Goal: Task Accomplishment & Management: Manage account settings

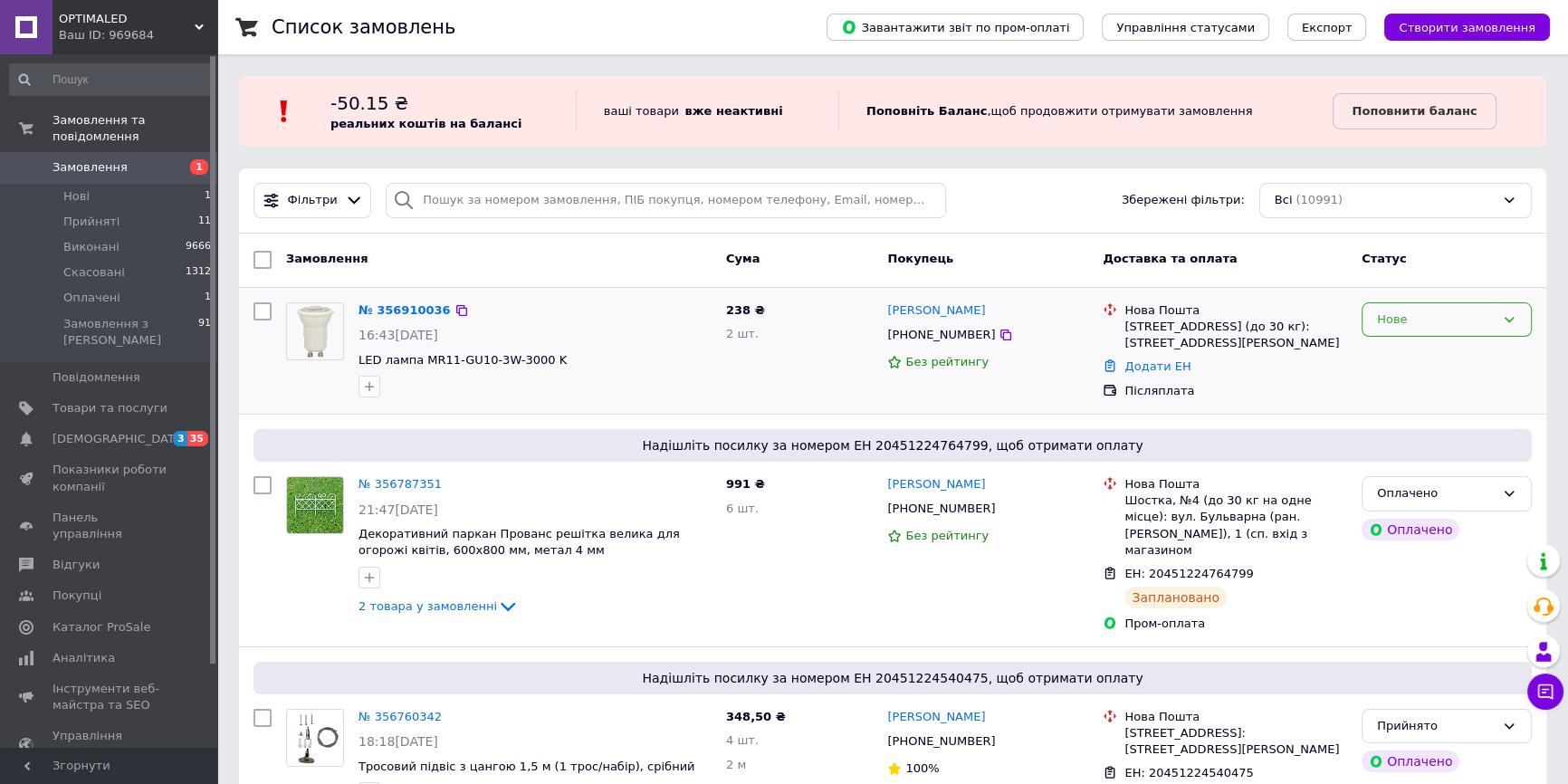
click at [1414, 319] on div "Нове" at bounding box center [1435, 320] width 118 height 19
click at [1404, 356] on li "Прийнято" at bounding box center [1446, 357] width 168 height 34
click at [414, 305] on link "№ 356910036" at bounding box center [404, 310] width 92 height 13
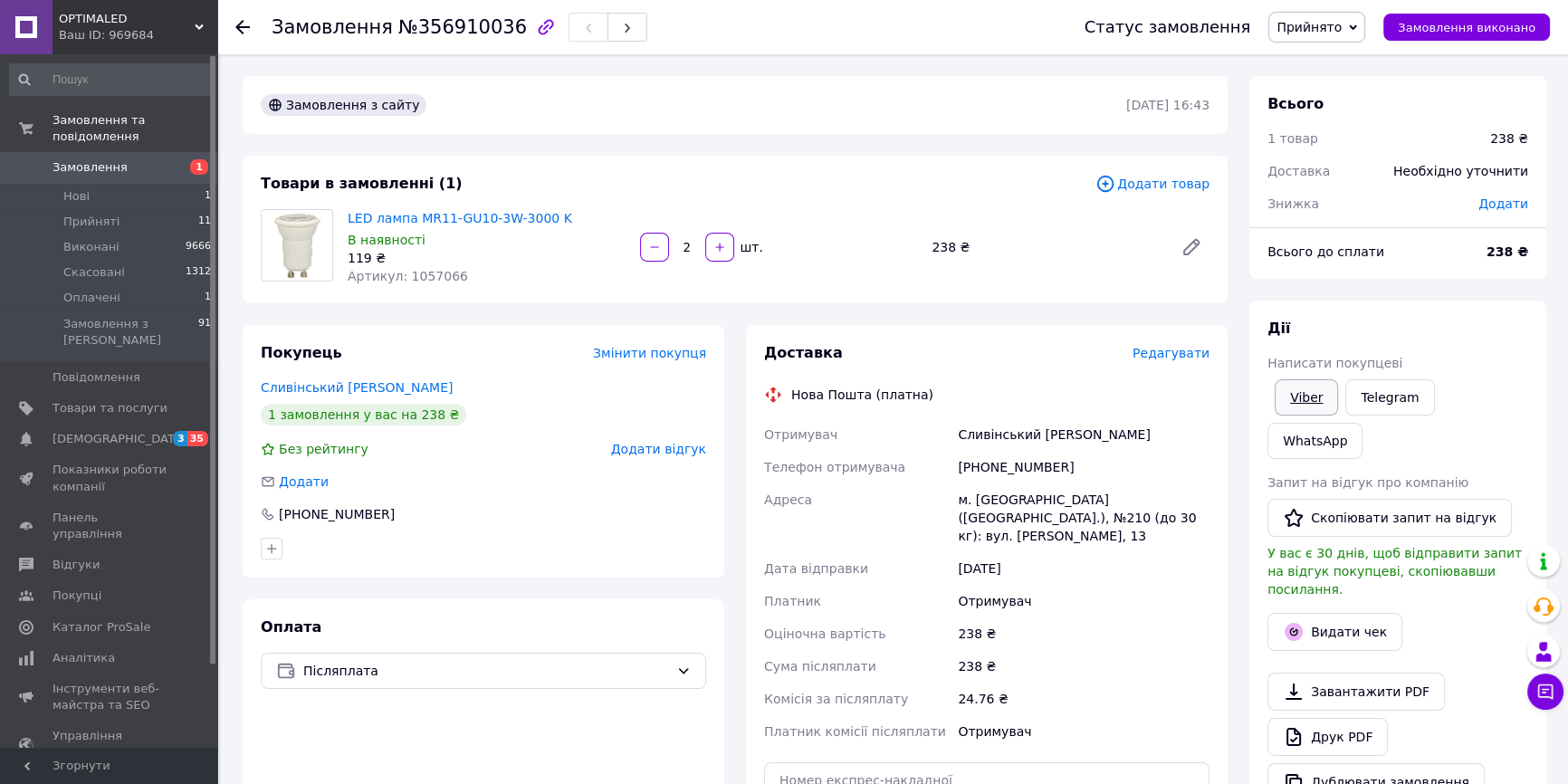
click at [1311, 392] on link "Viber" at bounding box center [1307, 397] width 63 height 36
click at [352, 388] on link "Сливінський [PERSON_NAME]" at bounding box center [357, 387] width 192 height 14
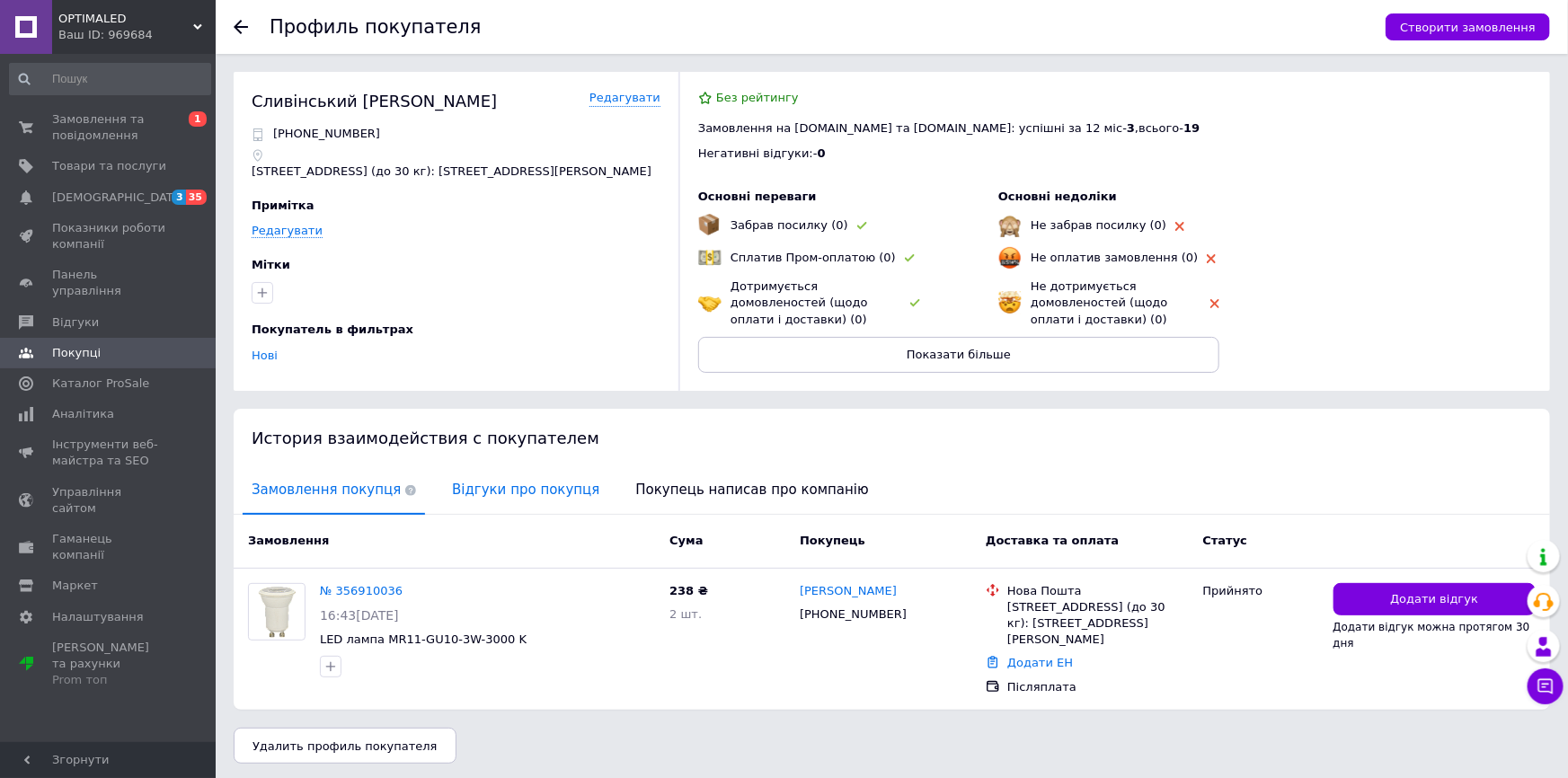
click at [522, 483] on span "Відгуки про покупця" at bounding box center [526, 489] width 166 height 46
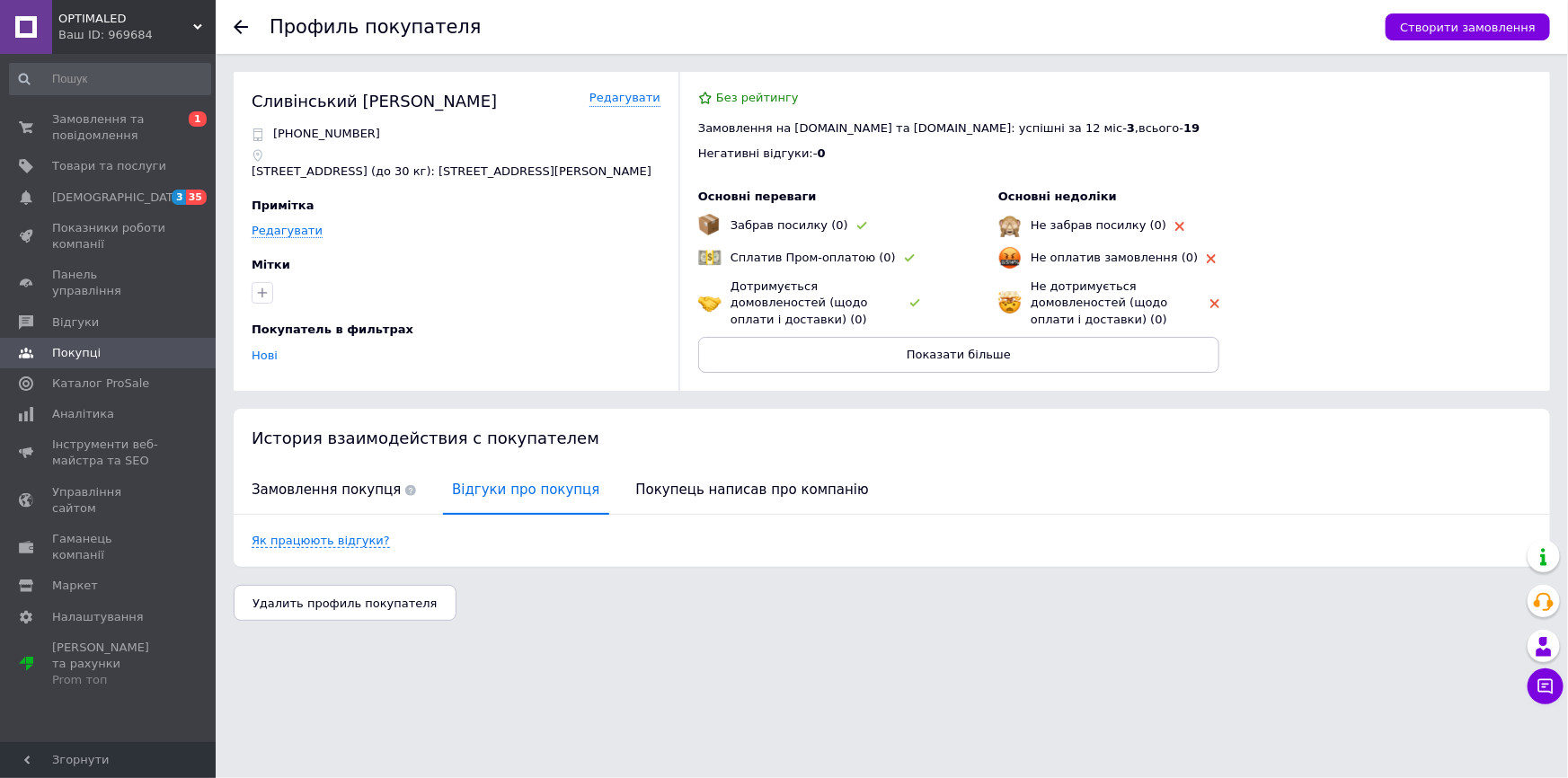
click at [235, 29] on icon at bounding box center [240, 27] width 14 height 14
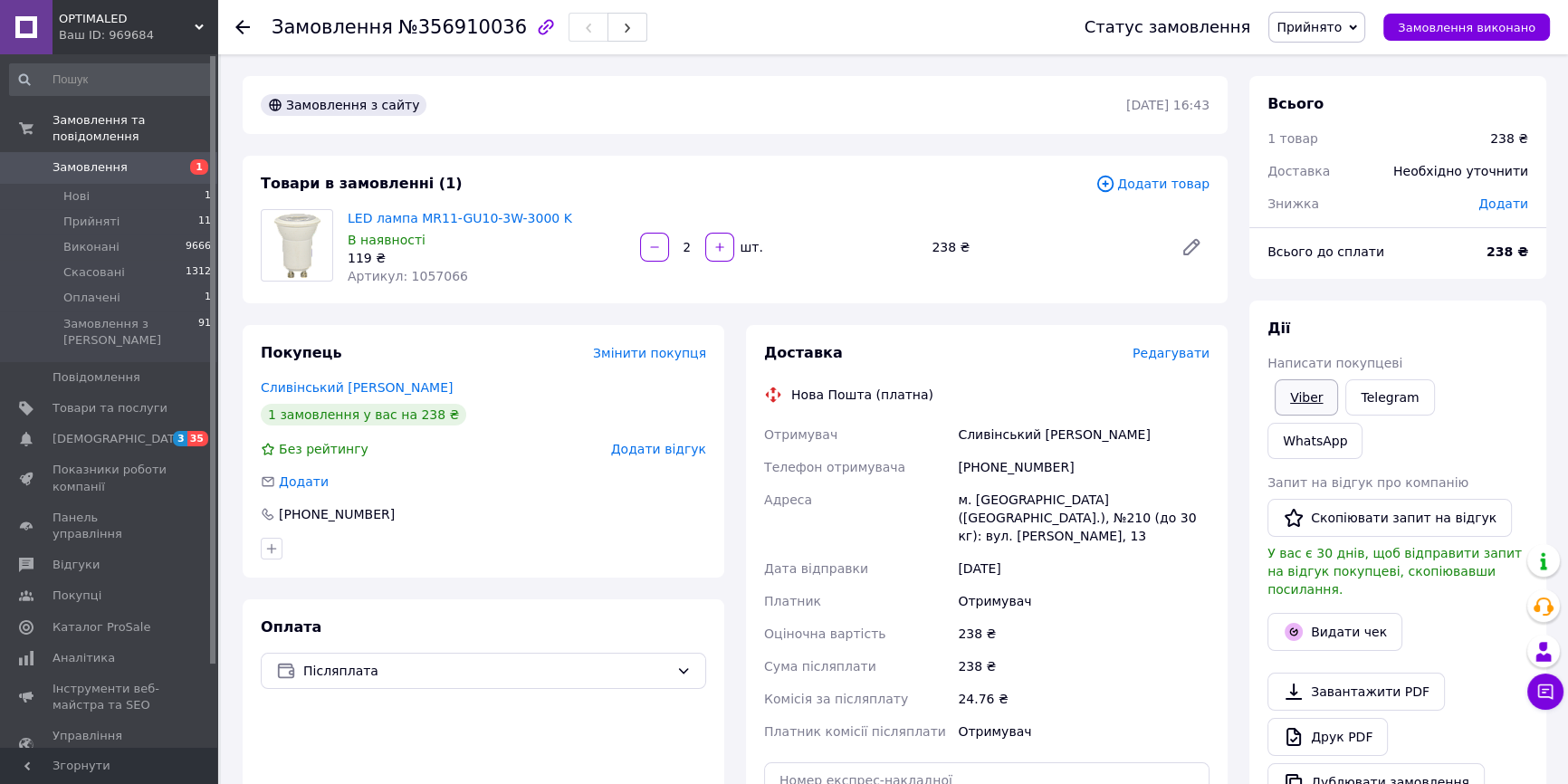
click at [1301, 402] on link "Viber" at bounding box center [1307, 397] width 63 height 36
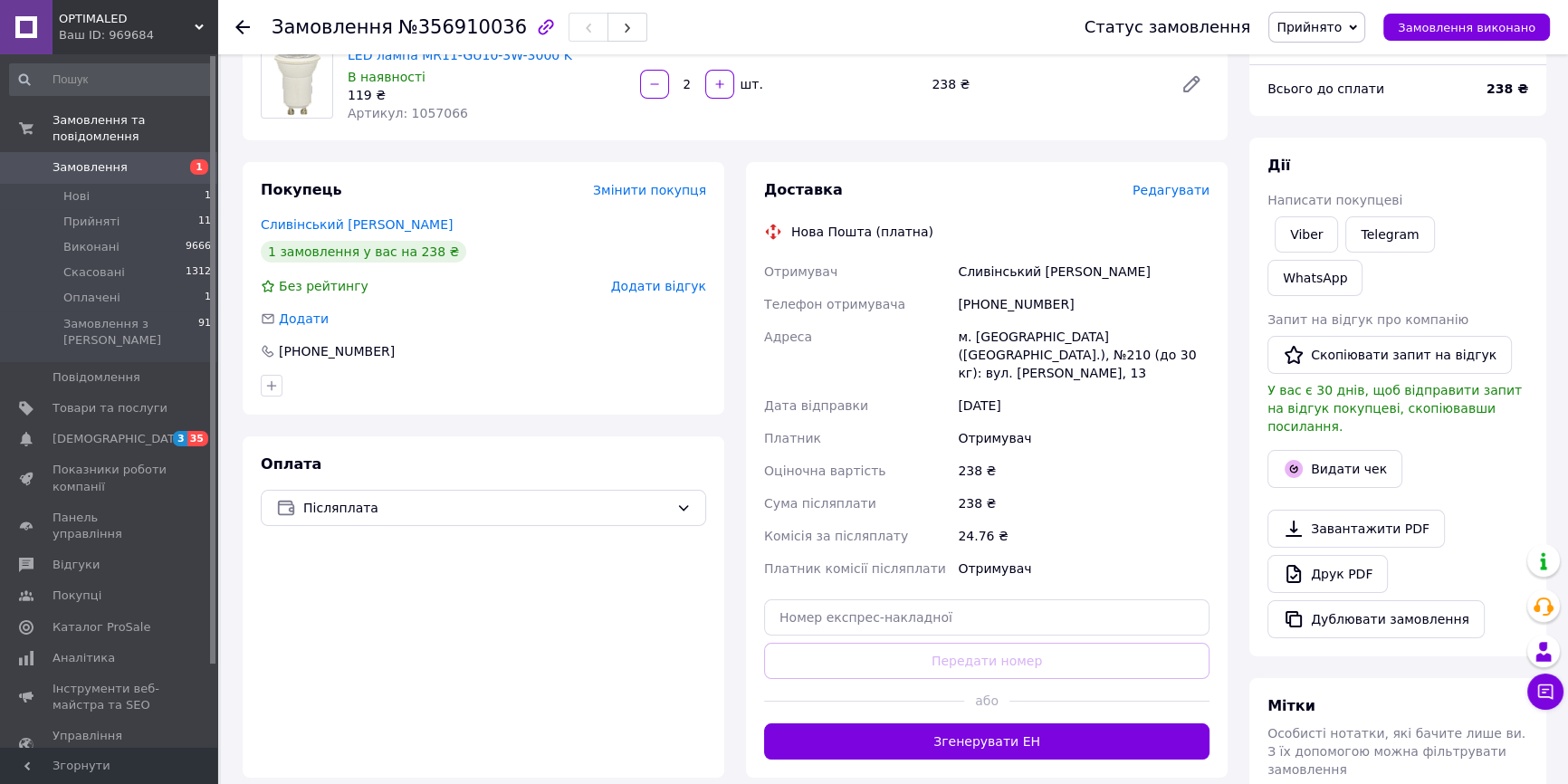
scroll to position [328, 0]
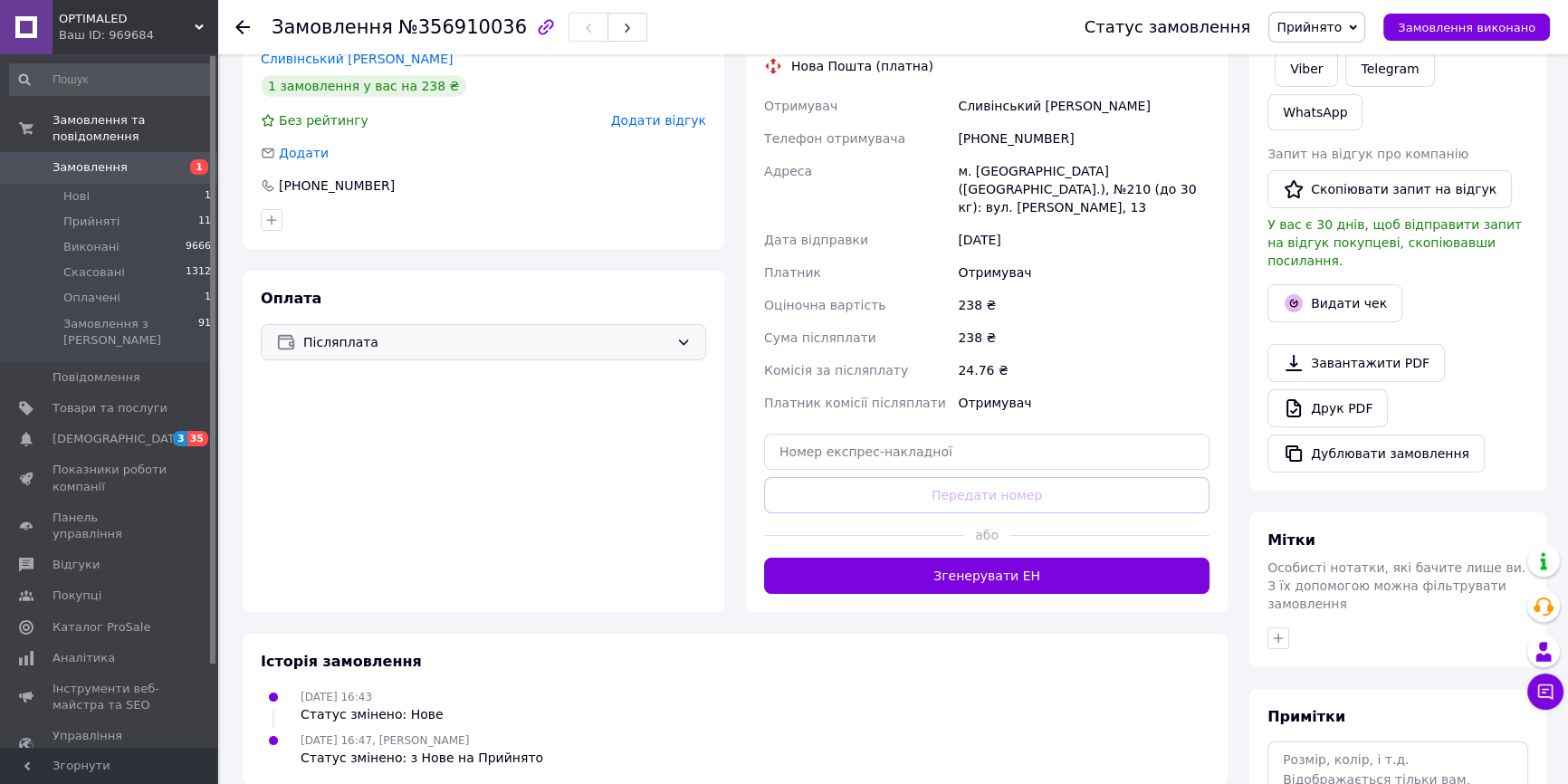
click at [634, 336] on span "Післяплата" at bounding box center [486, 342] width 366 height 20
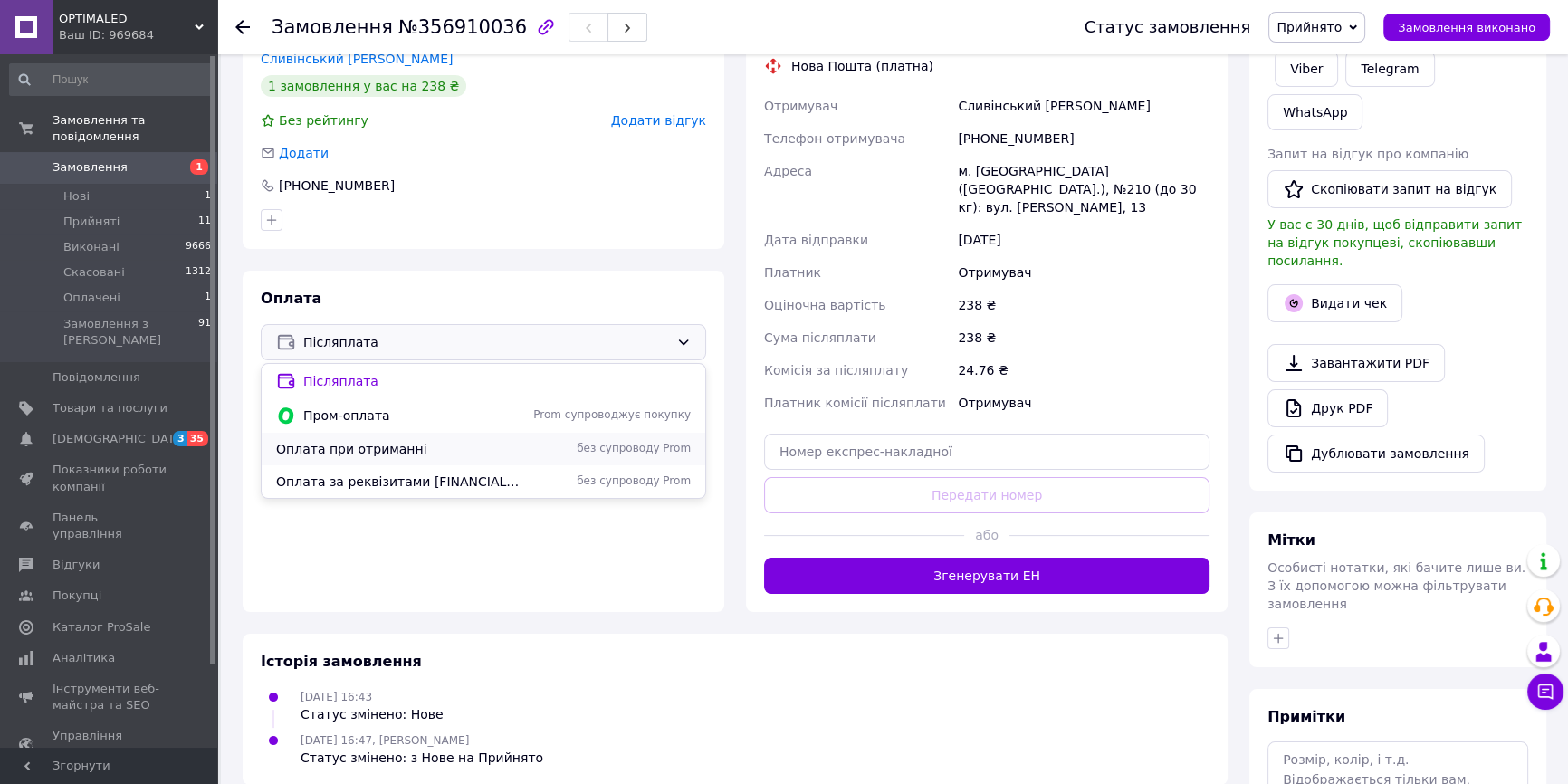
click at [389, 454] on span "Оплата при отриманні" at bounding box center [399, 448] width 247 height 18
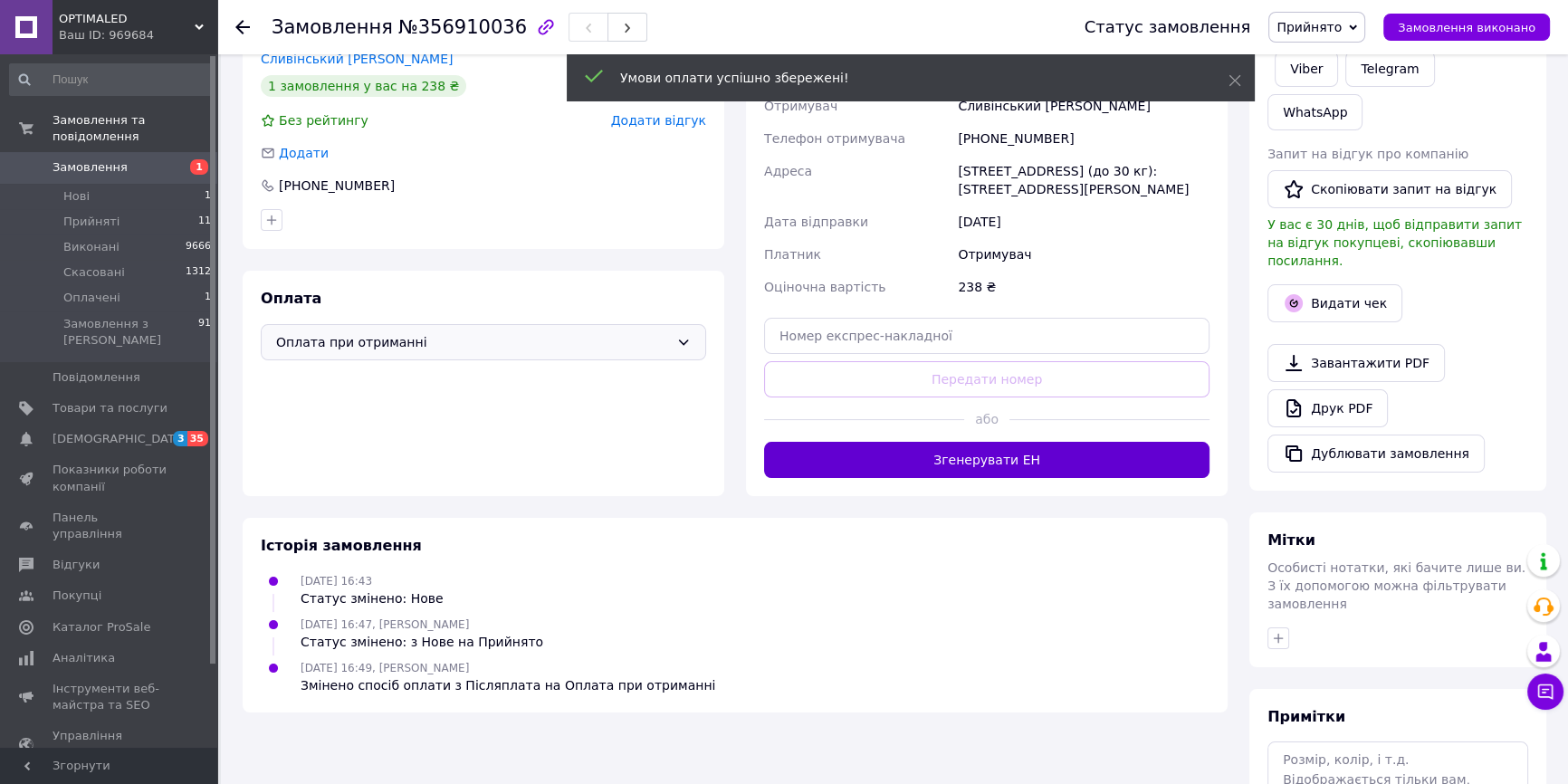
click at [1005, 562] on div "Історія замовлення [DATE] 16:43 Статус змінено: Нове [DATE] 16:47, [PERSON_NAME…" at bounding box center [736, 614] width 985 height 195
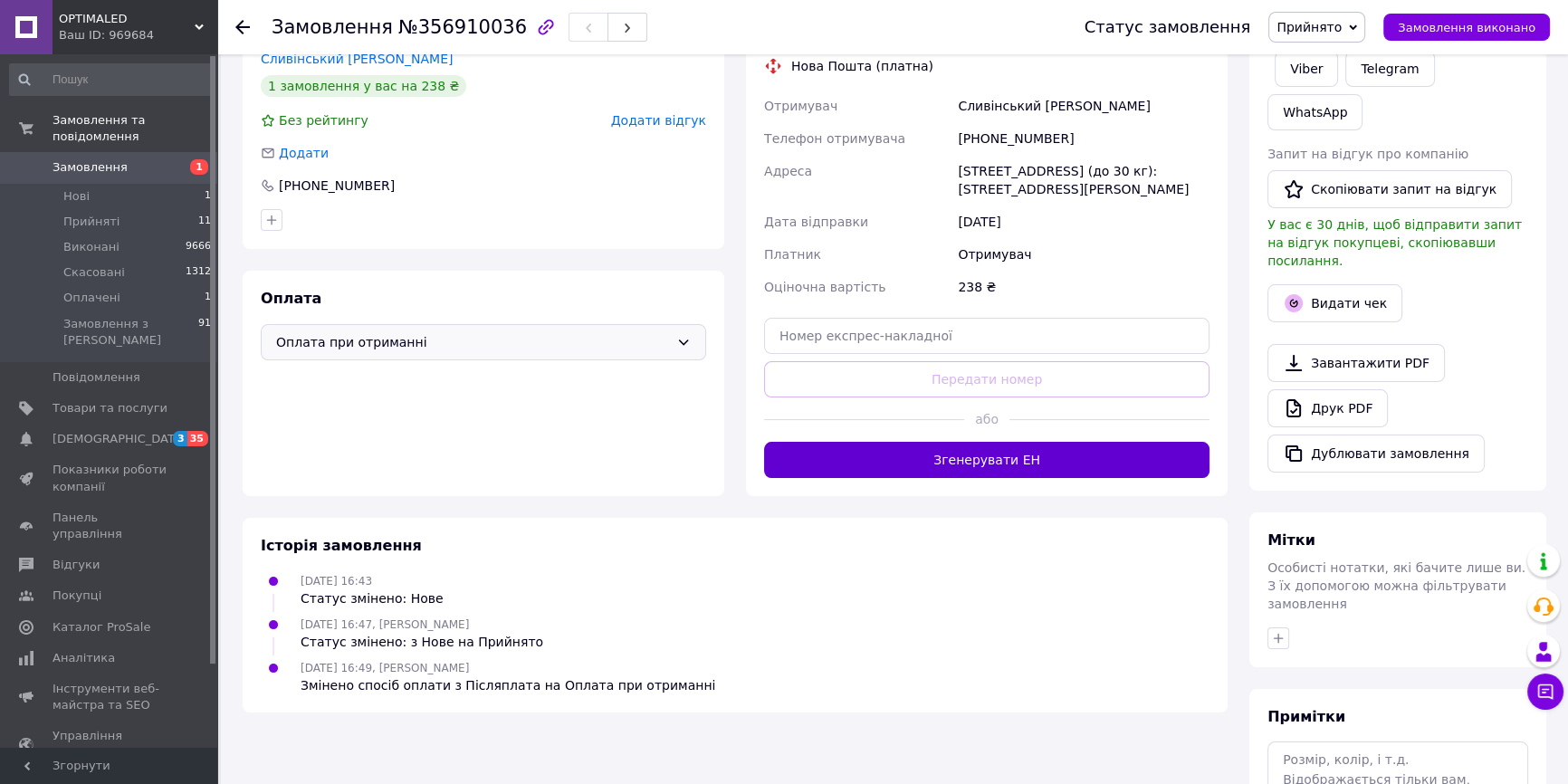
click at [1003, 450] on button "Згенерувати ЕН" at bounding box center [987, 460] width 446 height 36
